Goal: Task Accomplishment & Management: Complete application form

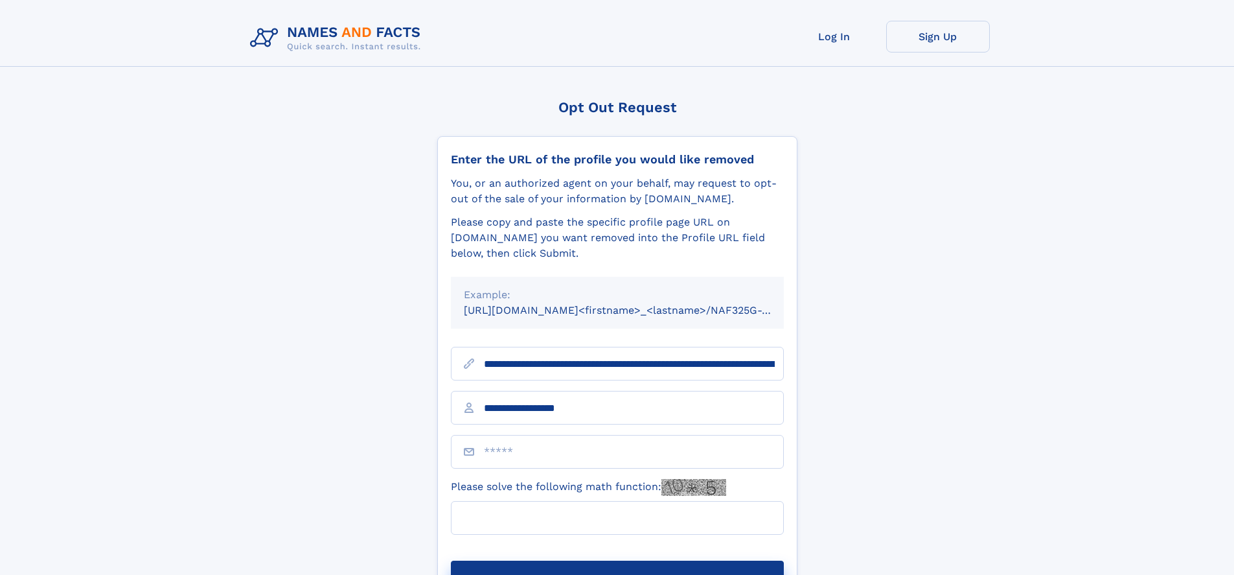
type input "**********"
type input "****"
click at [617, 560] on button "Submit Opt Out Request" at bounding box center [617, 580] width 333 height 41
